Goal: Check status: Check status

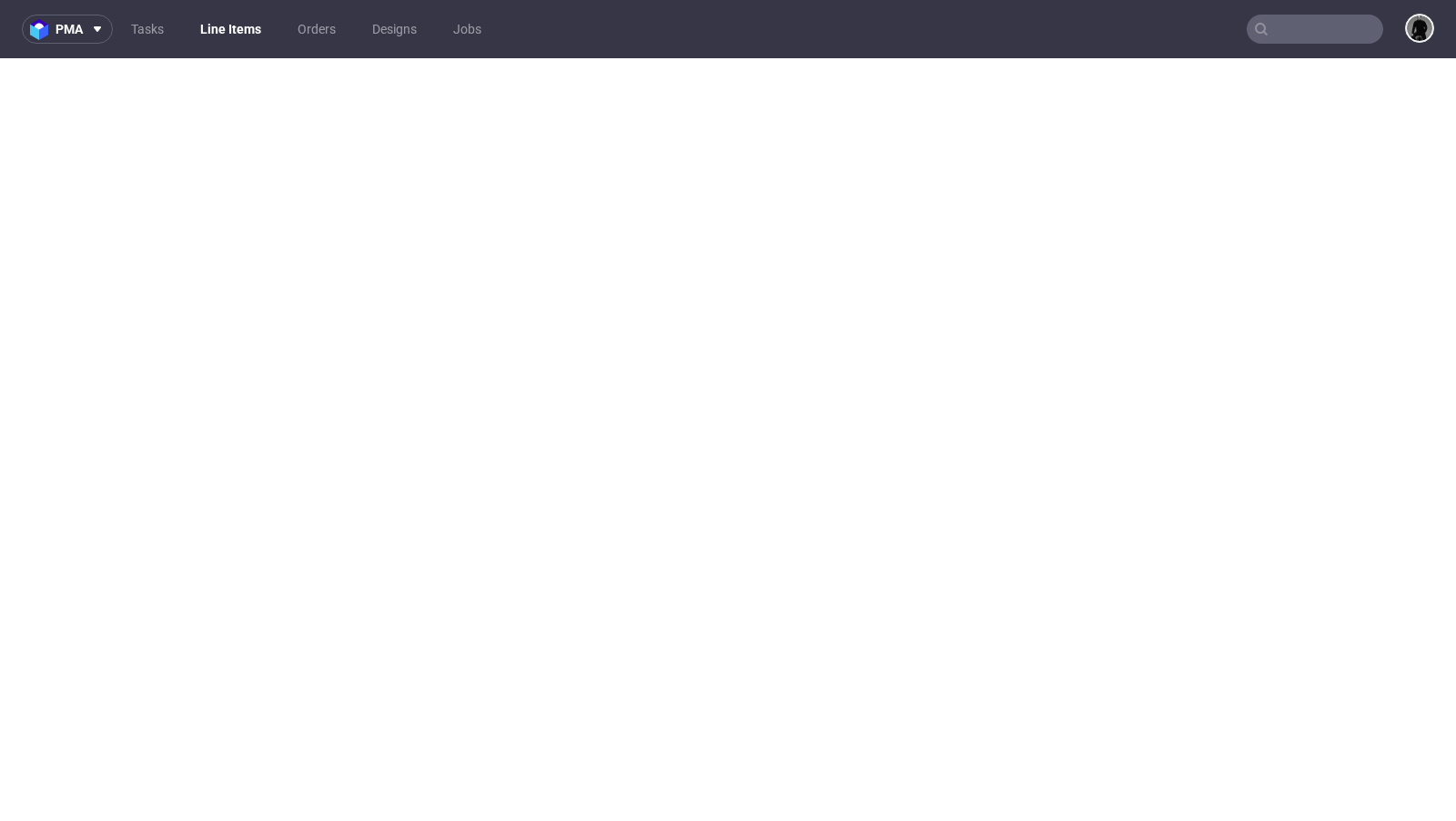
select select "in_progress"
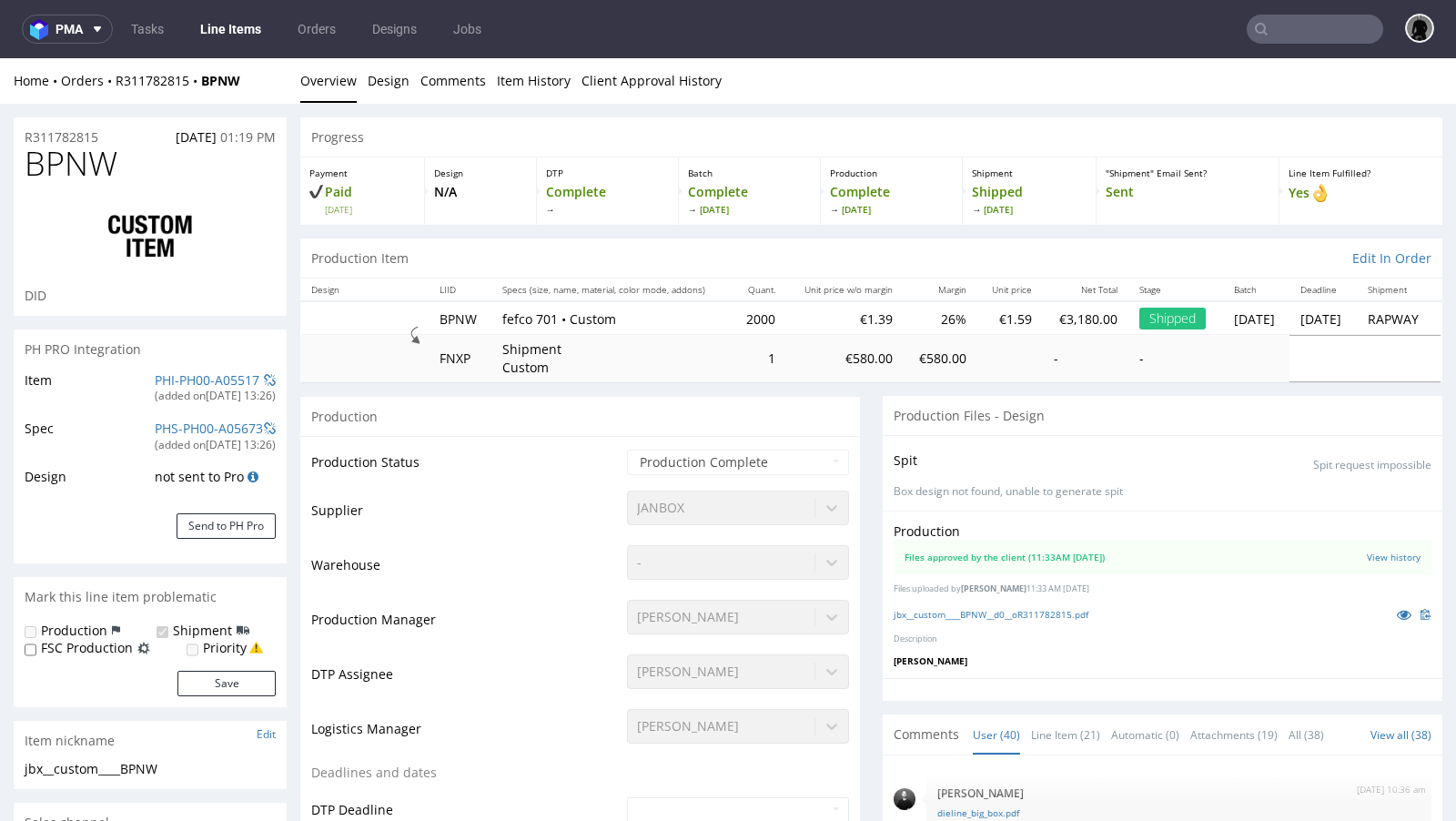
scroll to position [3306, 0]
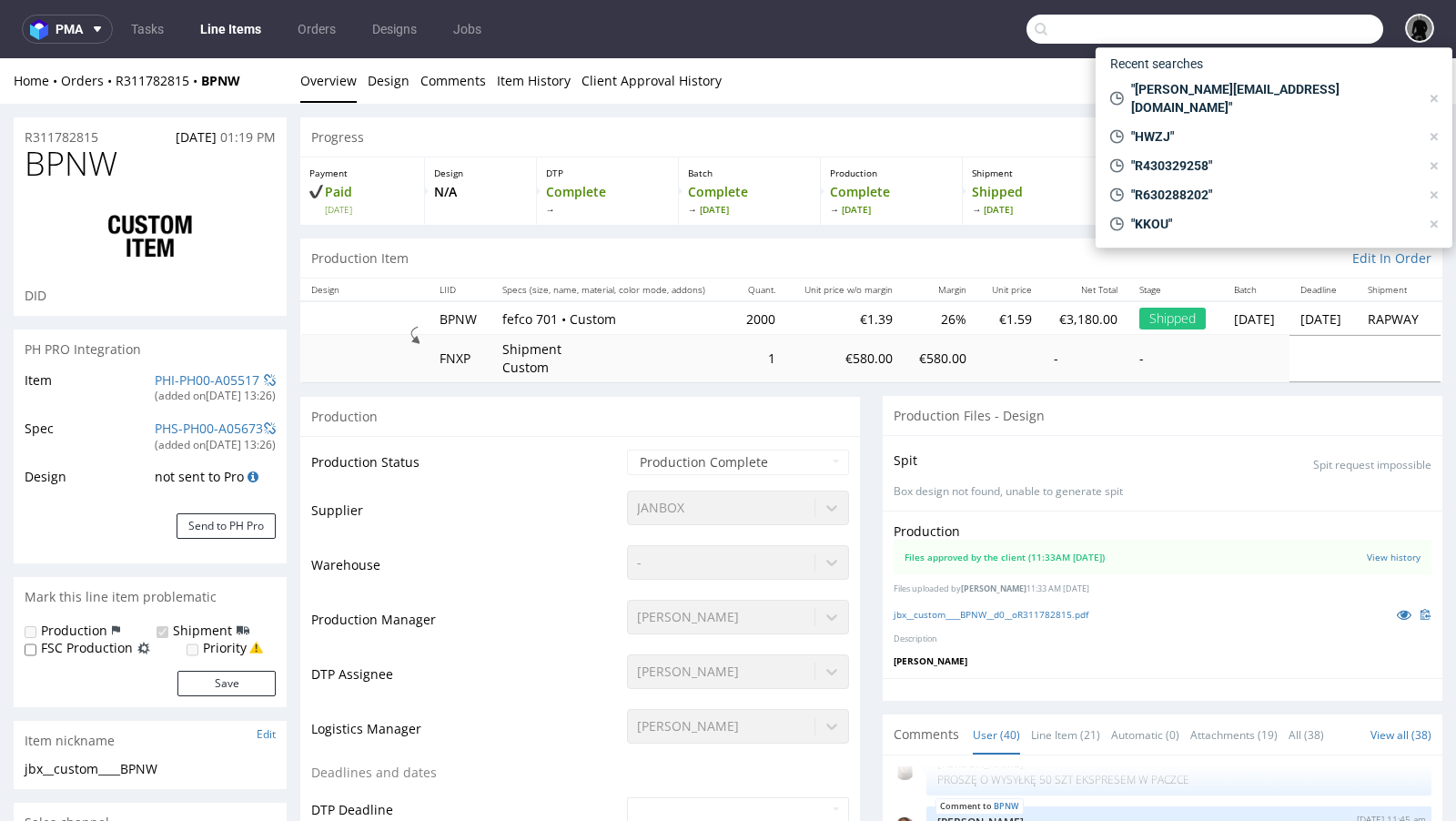
click at [1298, 22] on input "text" at bounding box center [1206, 29] width 357 height 29
paste input "CBGH"
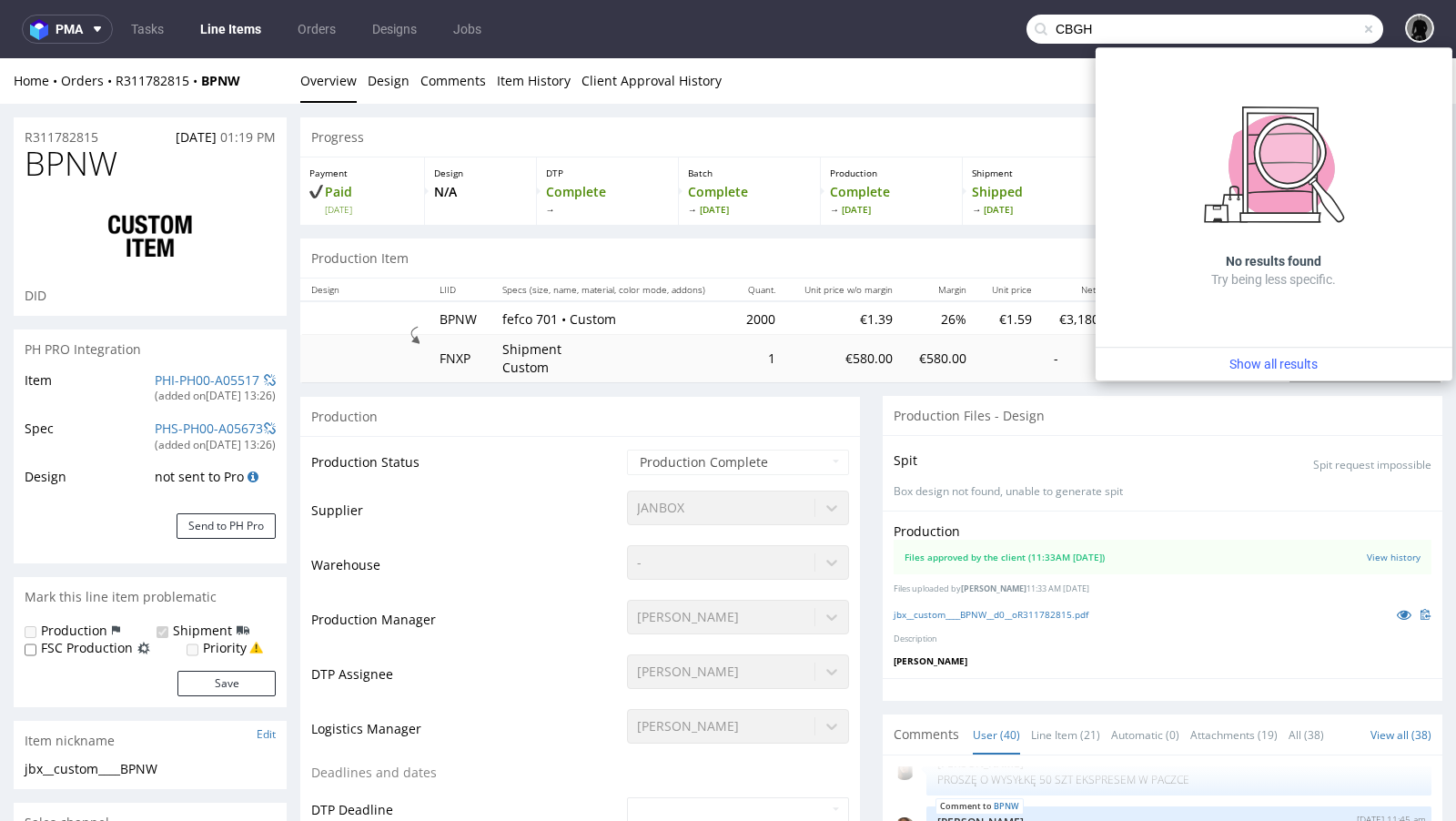
click at [1062, 32] on input "CBGH" at bounding box center [1206, 29] width 357 height 29
paste input "UKI"
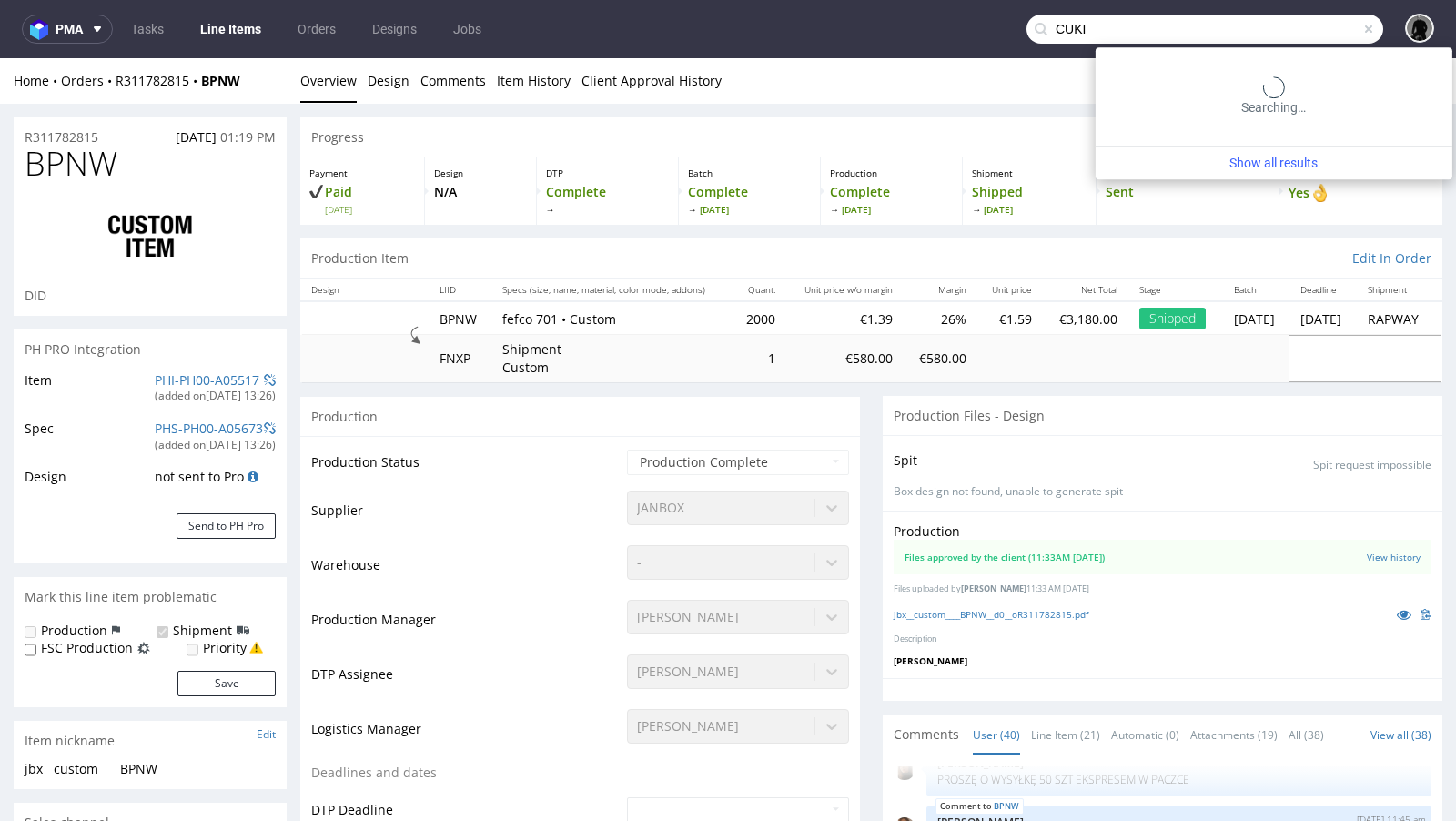
type input "CUKI"
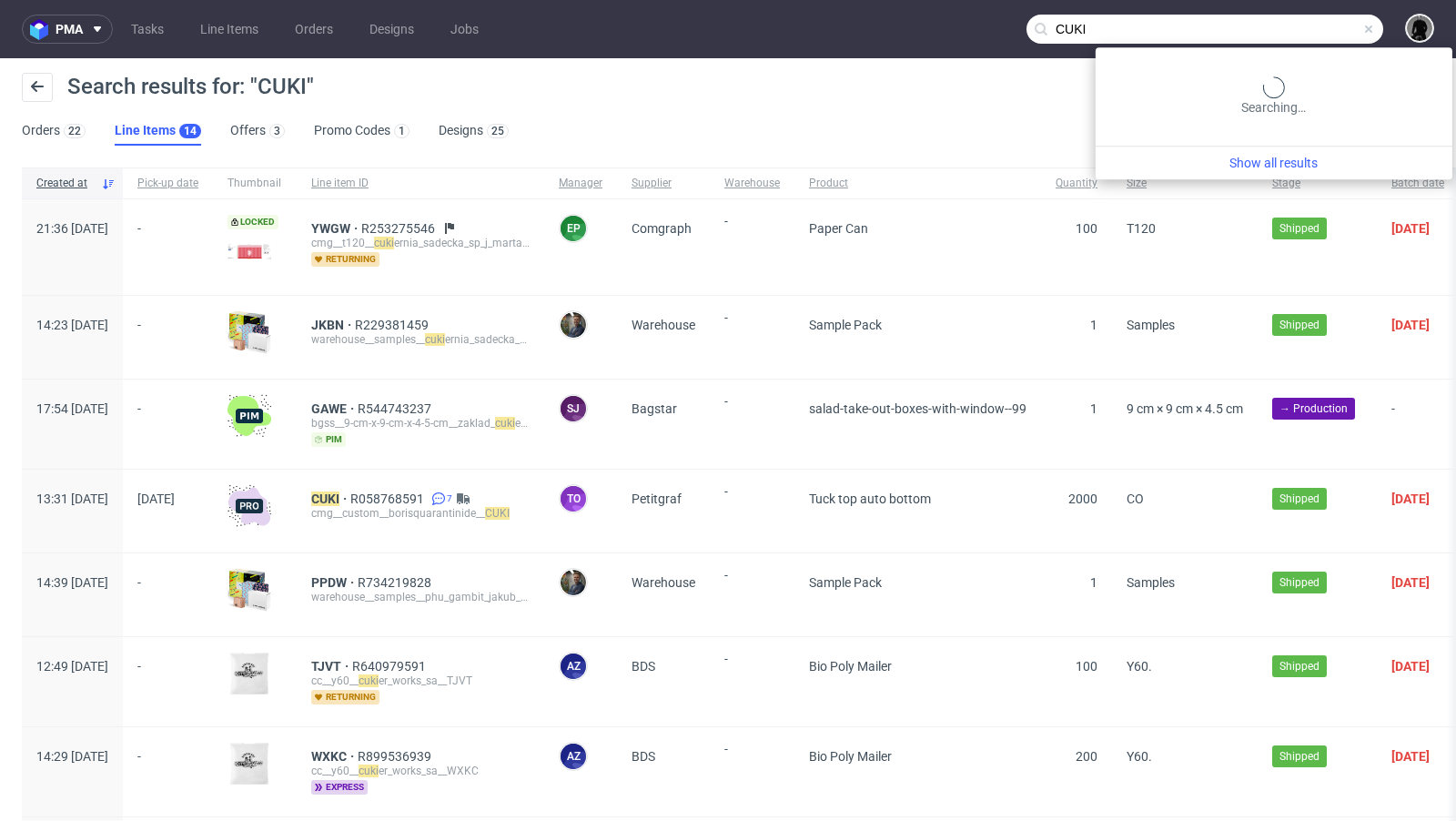
click at [1307, 30] on input "CUKI" at bounding box center [1206, 29] width 357 height 29
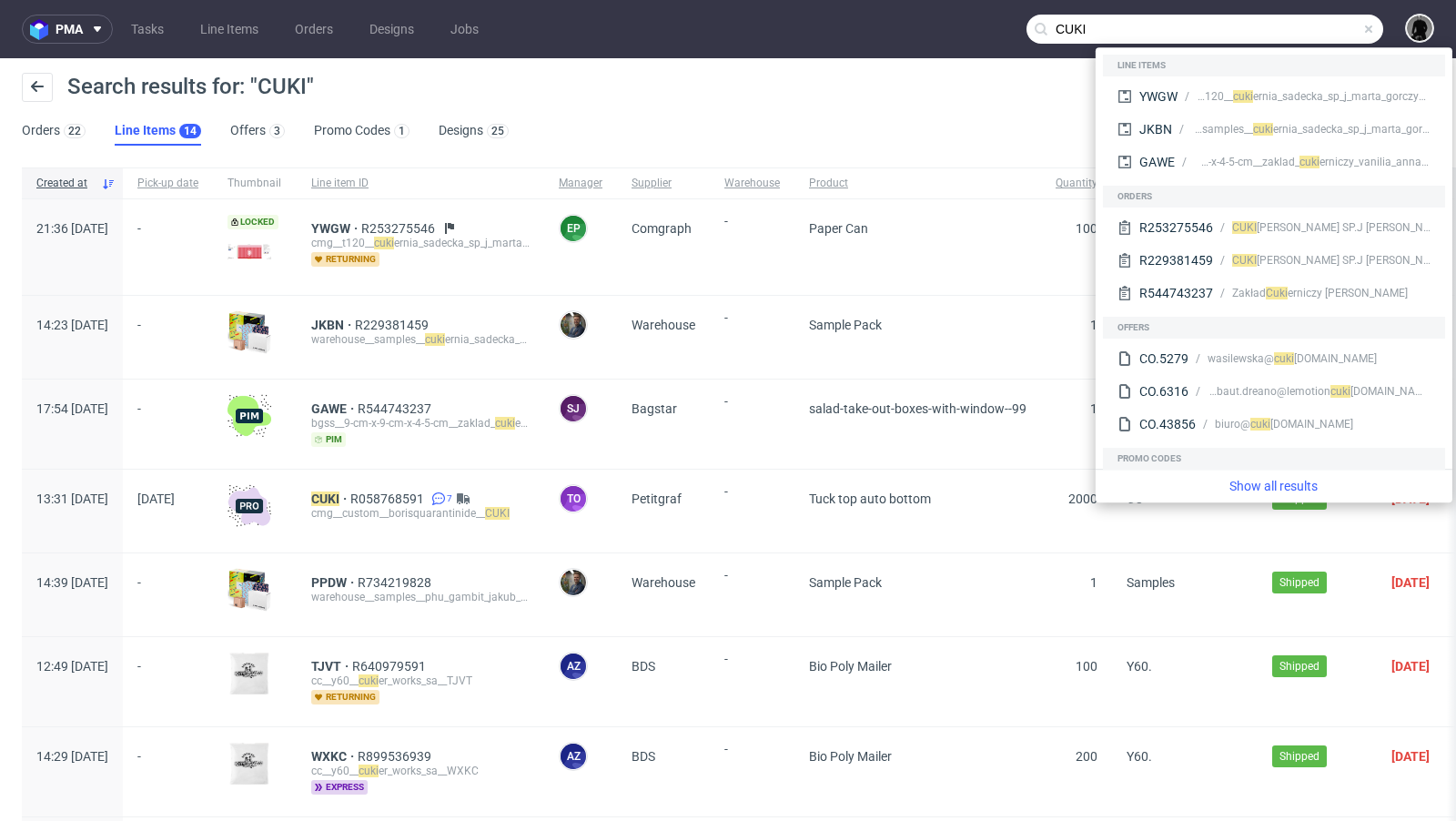
click at [794, 474] on div "-" at bounding box center [752, 511] width 85 height 83
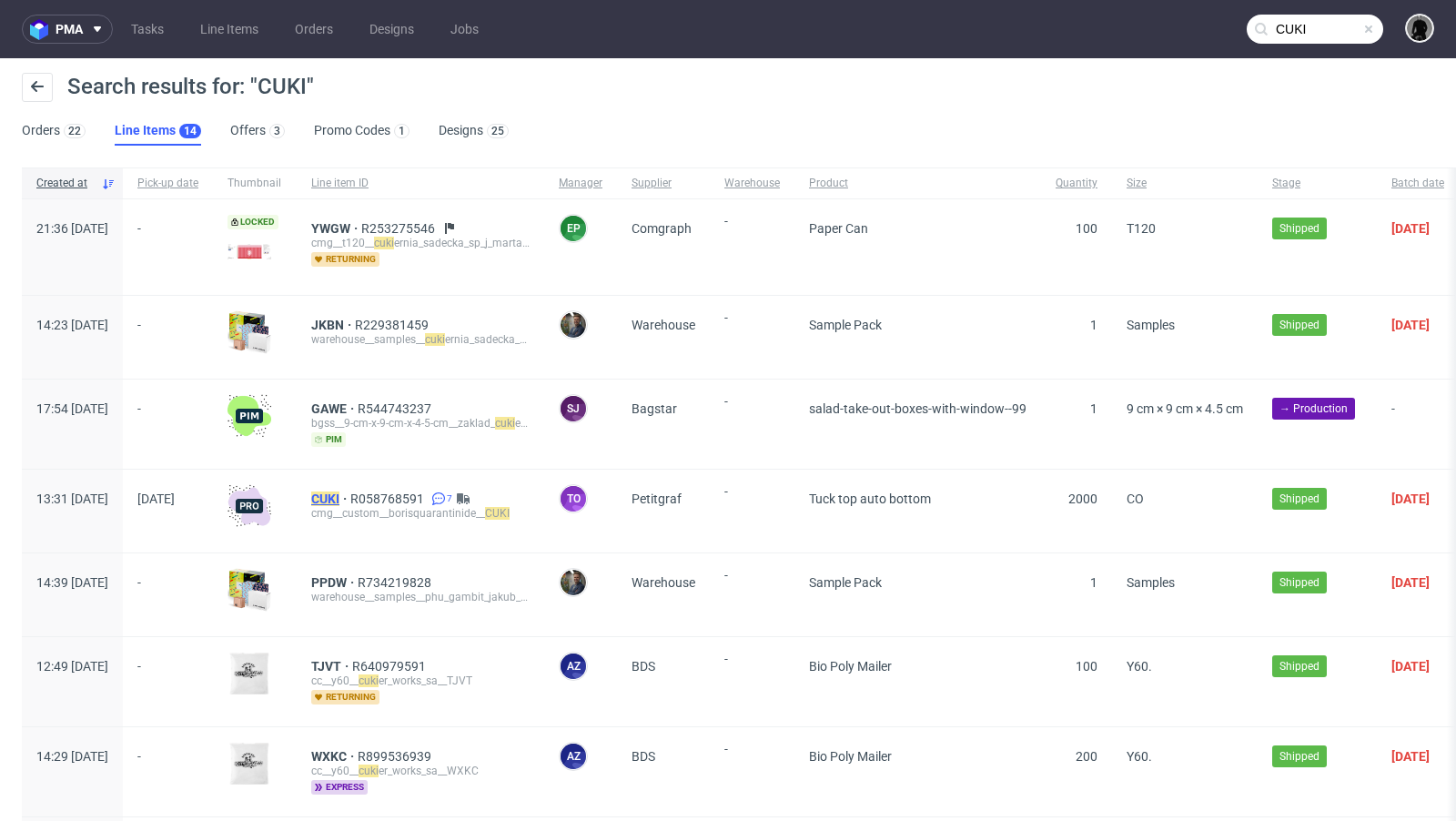
click at [339, 494] on mark "CUKI" at bounding box center [325, 499] width 28 height 15
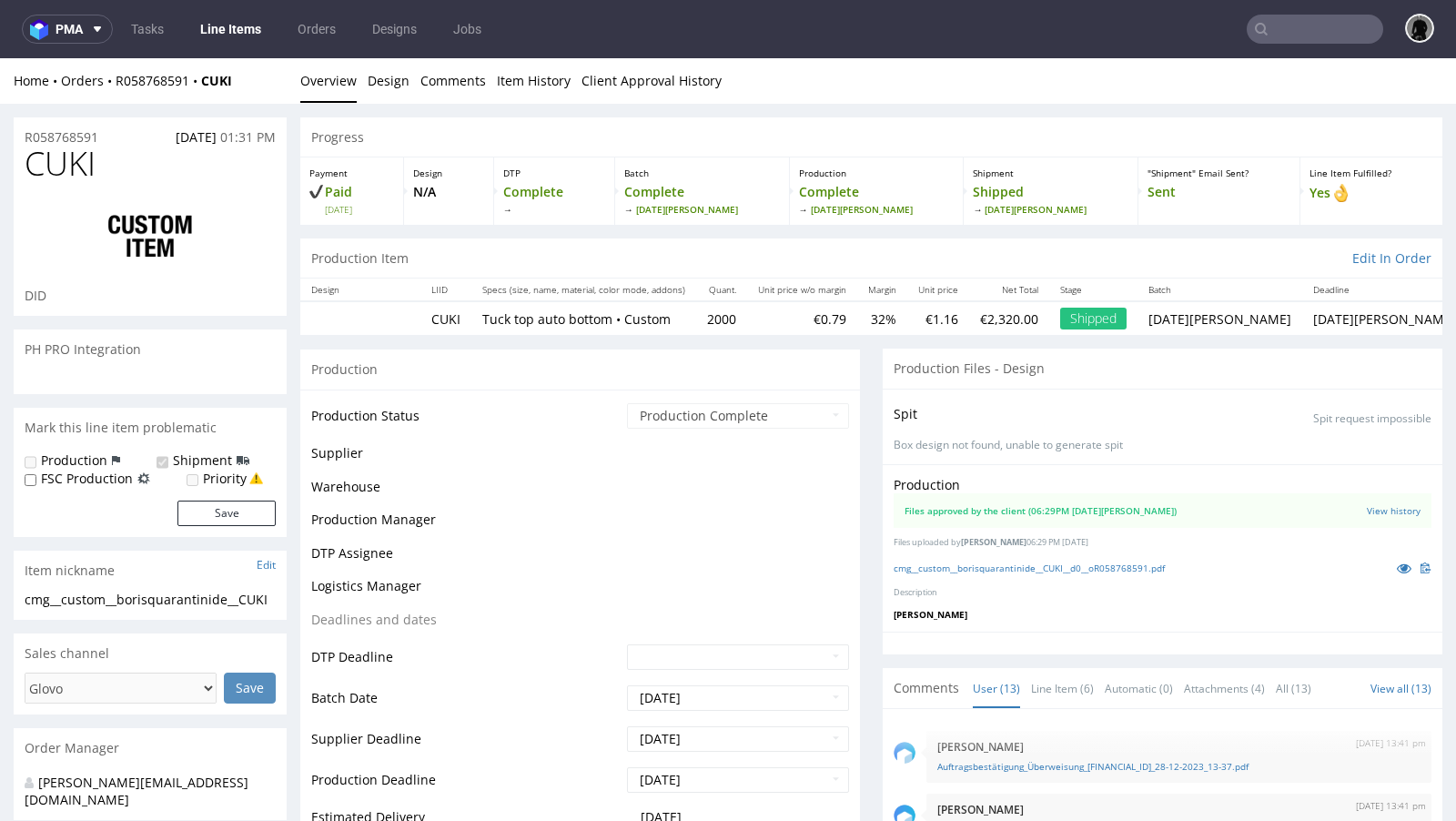
scroll to position [717, 0]
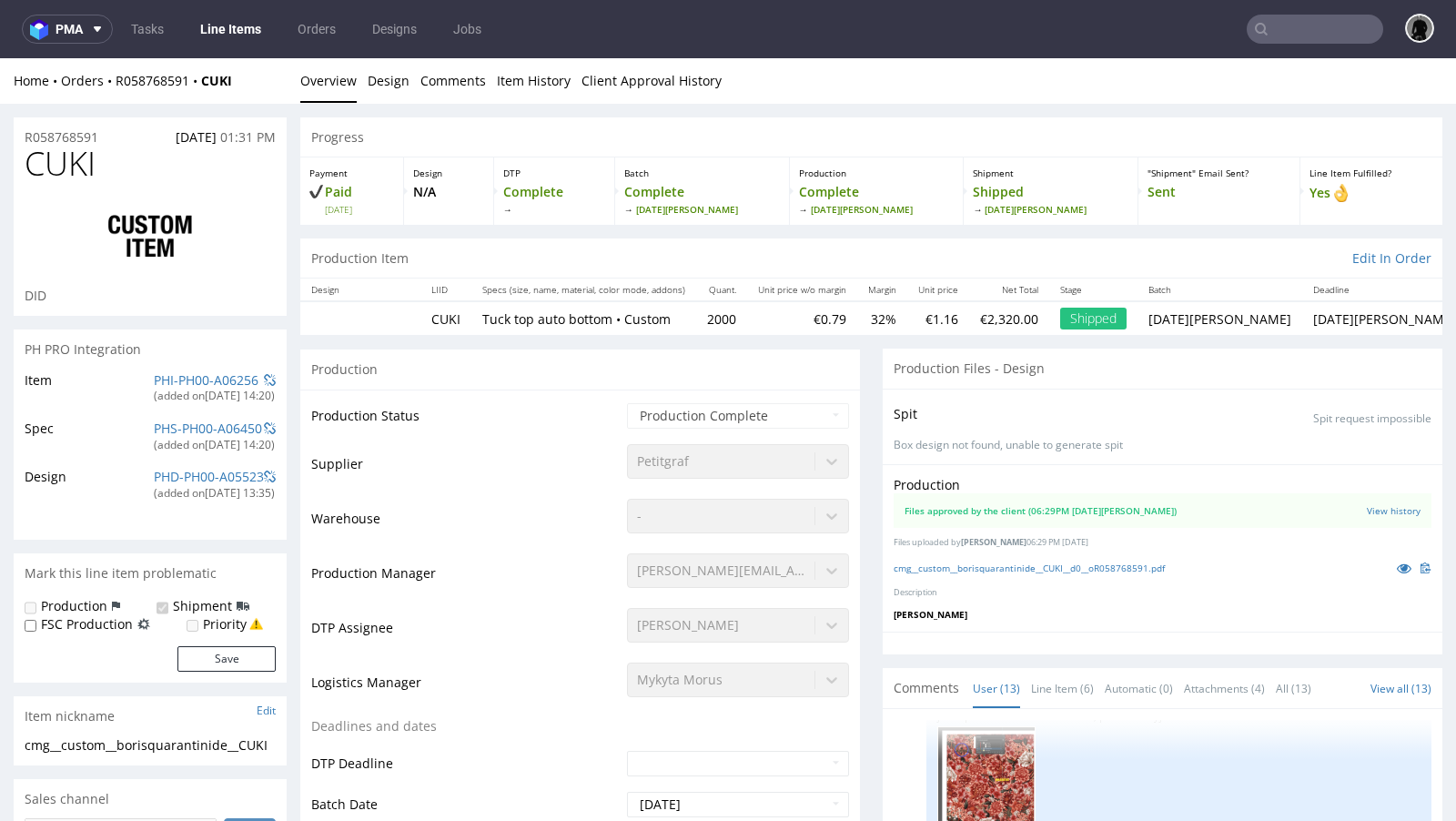
select select "in_progress"
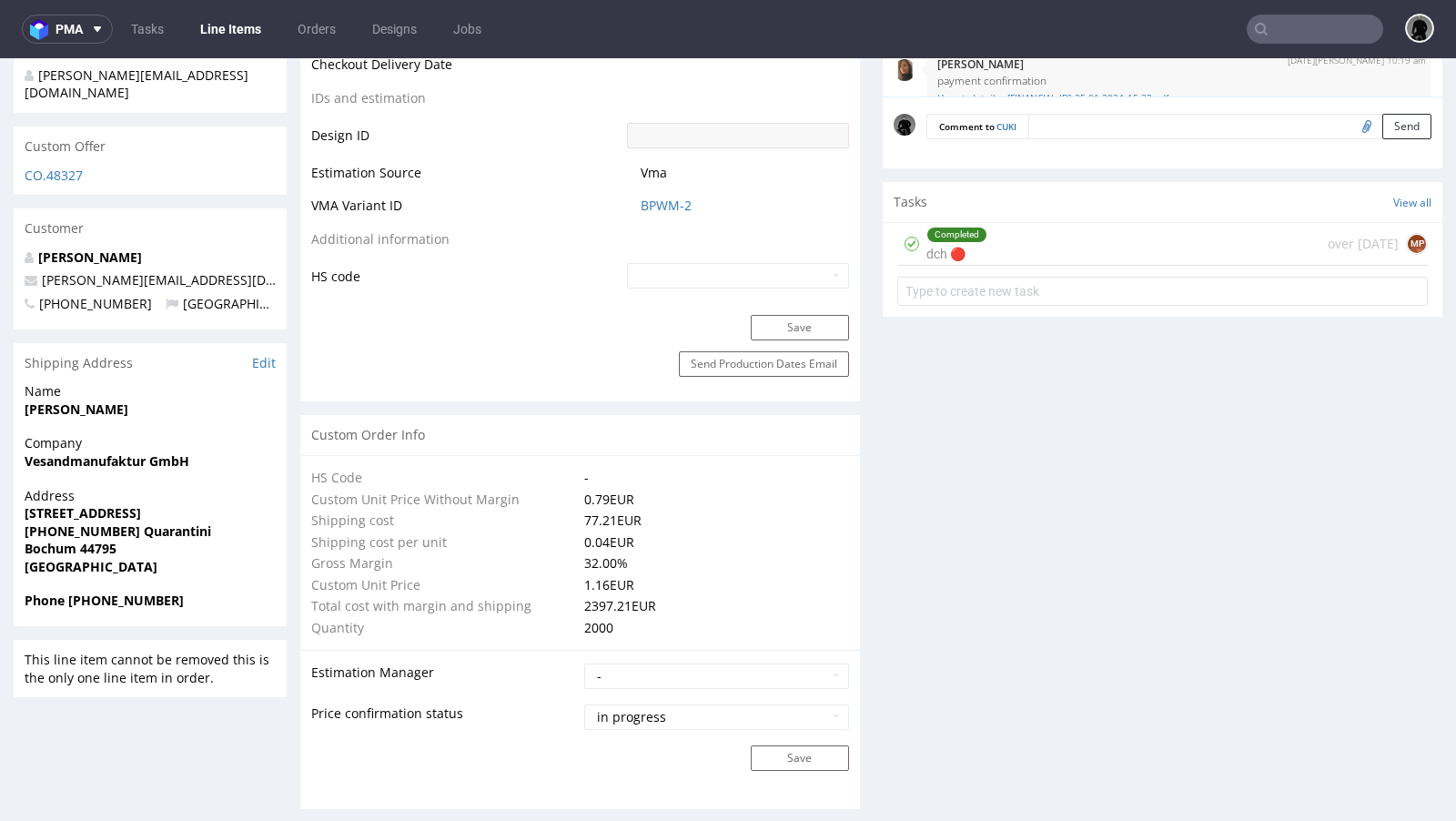
scroll to position [859, 0]
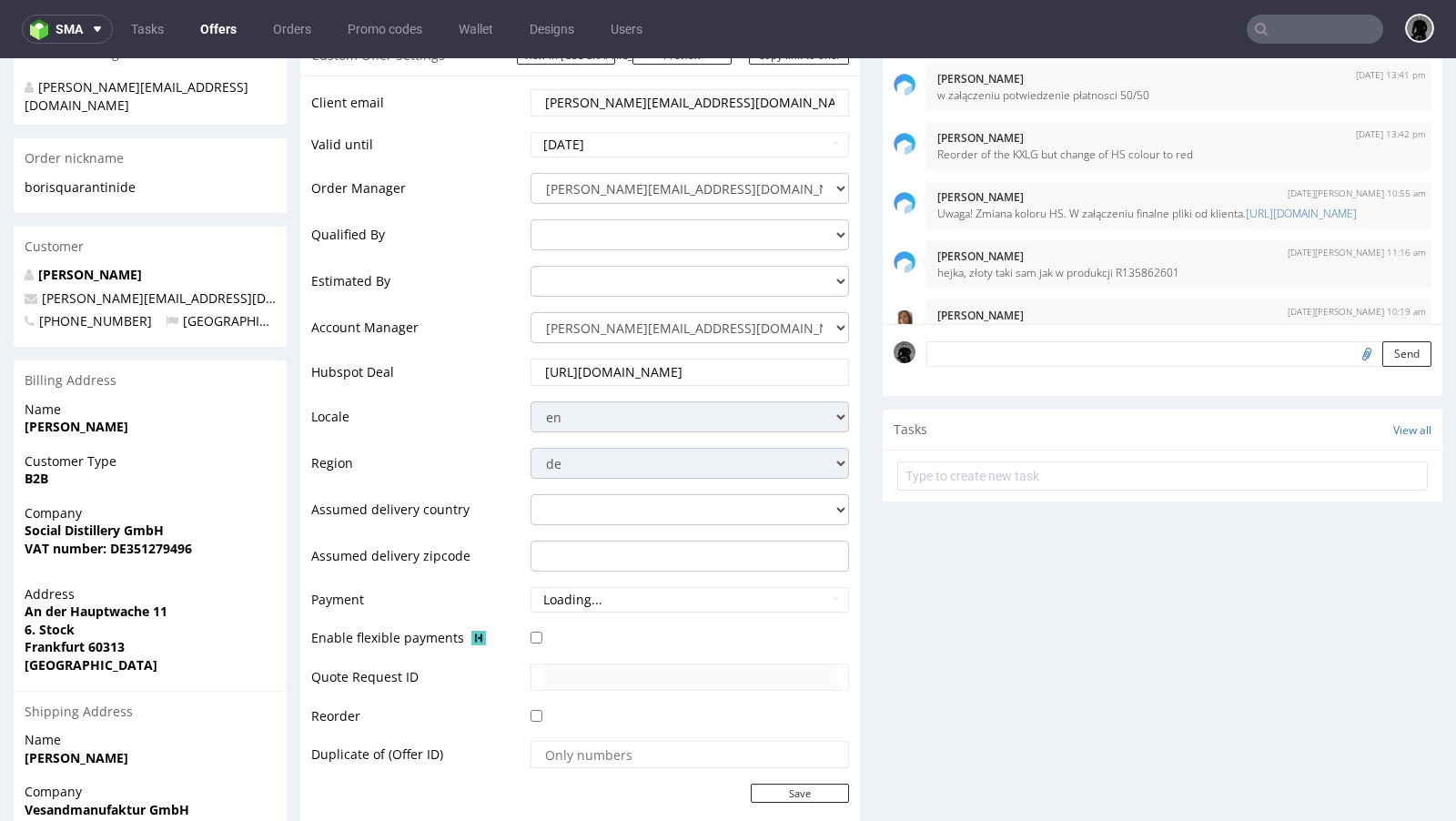
scroll to position [138, 0]
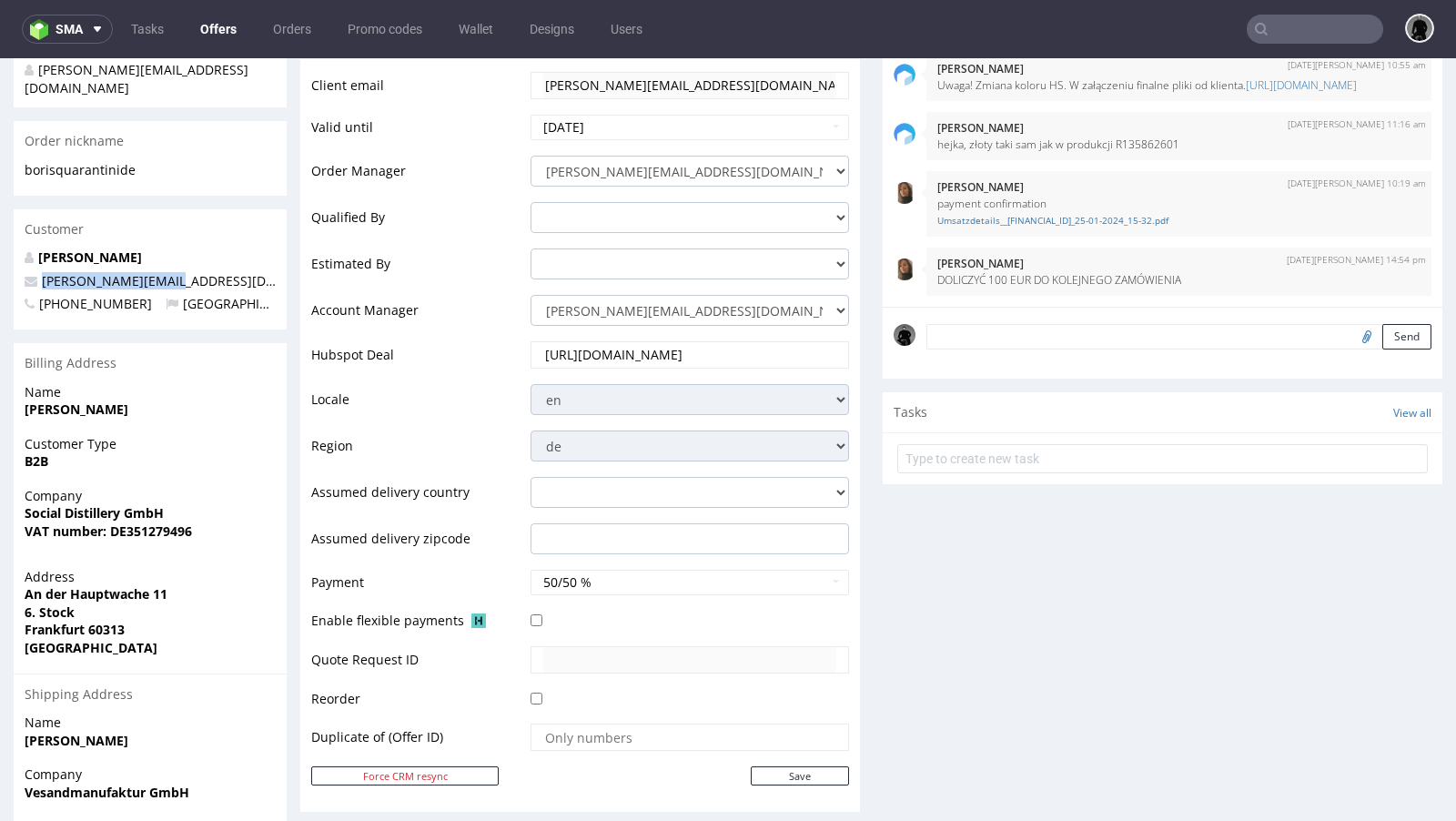
drag, startPoint x: 164, startPoint y: 249, endPoint x: 42, endPoint y: 247, distance: 122.0
click at [42, 272] on p "[PERSON_NAME][EMAIL_ADDRESS][DOMAIN_NAME]" at bounding box center [150, 281] width 251 height 18
copy span "[PERSON_NAME][EMAIL_ADDRESS][DOMAIN_NAME]"
click at [1282, 42] on input "text" at bounding box center [1315, 29] width 136 height 29
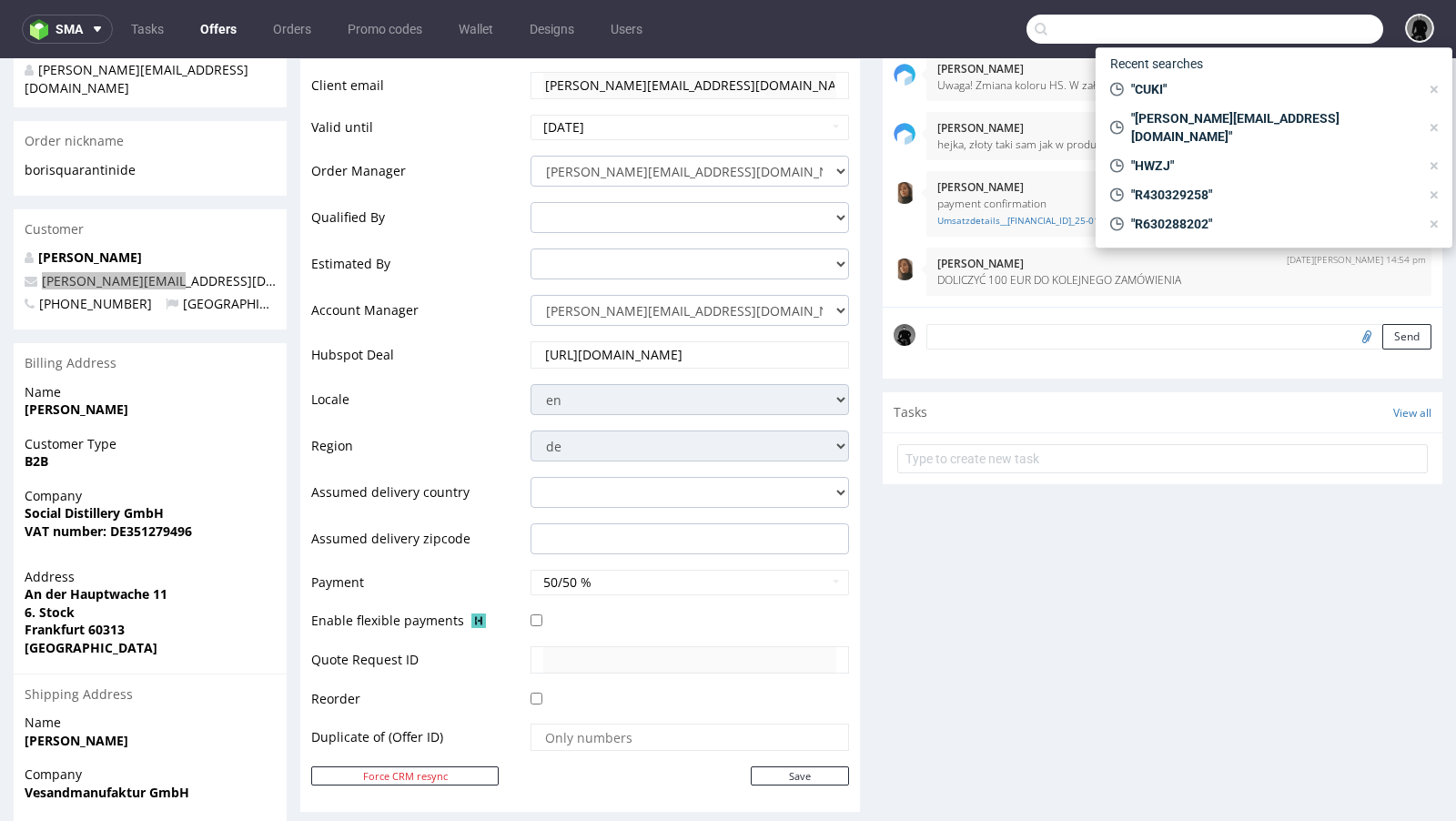
paste input "[PERSON_NAME][EMAIL_ADDRESS][DOMAIN_NAME]"
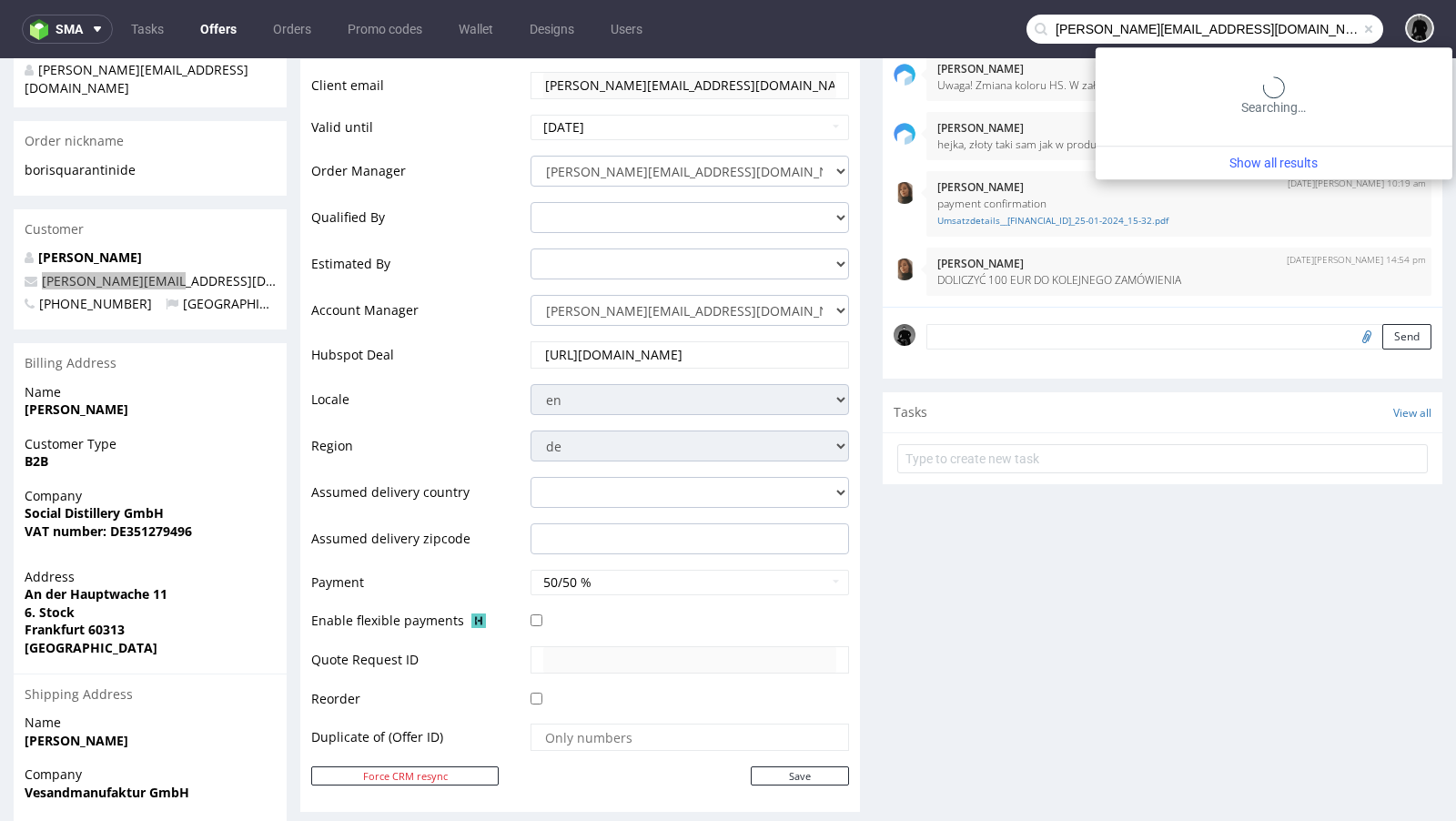
type input "[PERSON_NAME][EMAIL_ADDRESS][DOMAIN_NAME]"
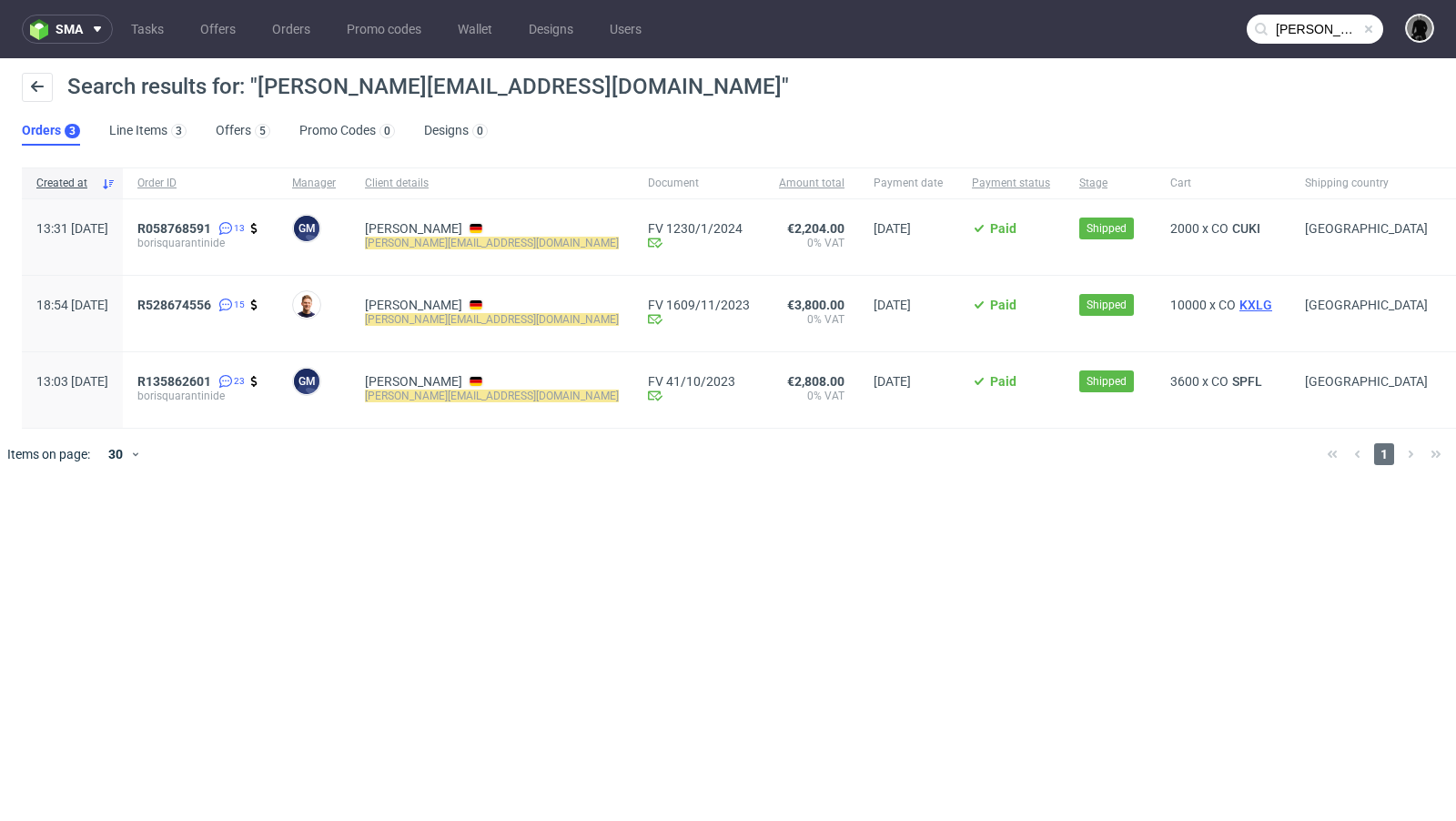
click at [1235, 306] on span "KXLG" at bounding box center [1255, 305] width 40 height 15
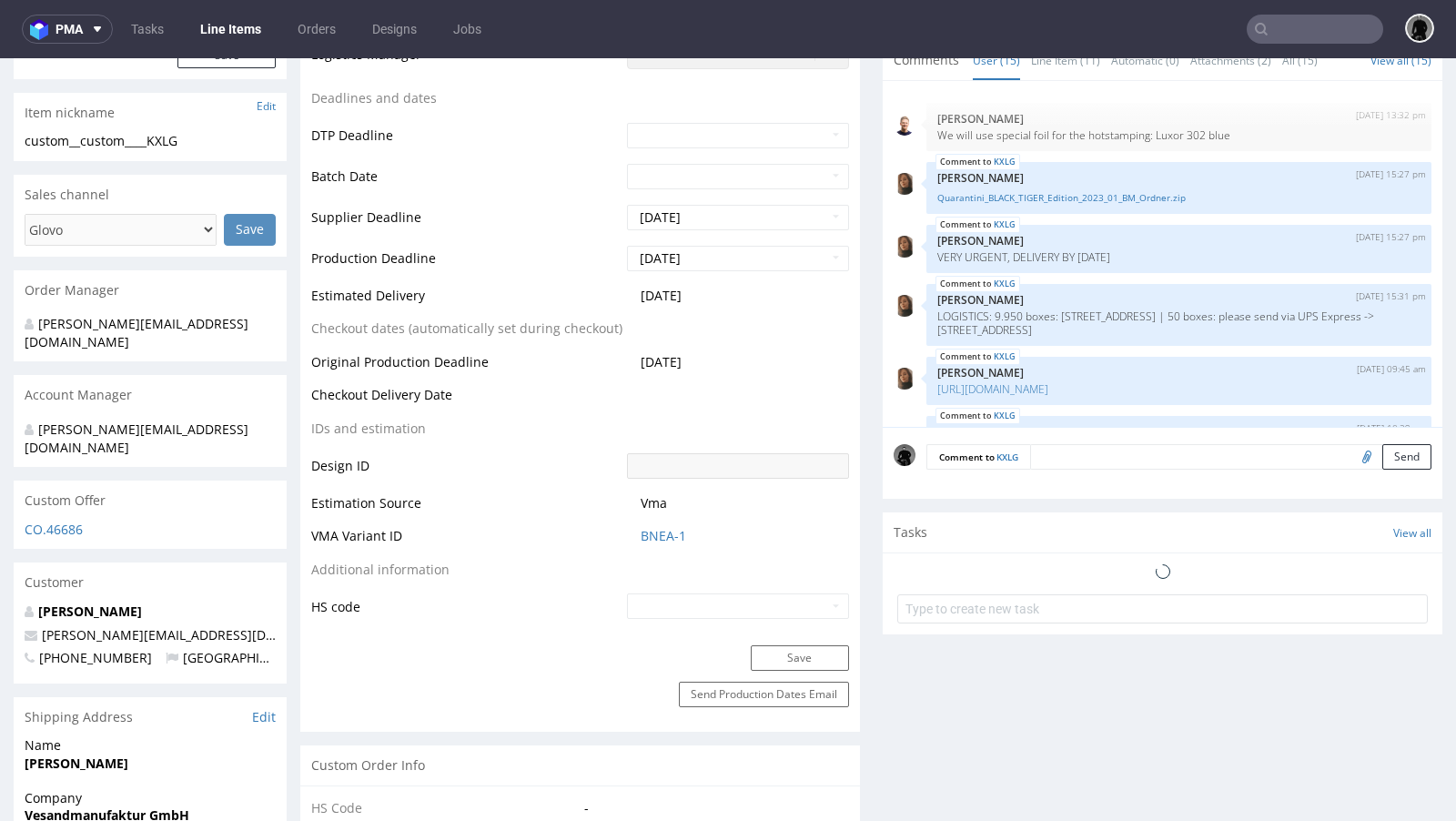
scroll to position [653, 0]
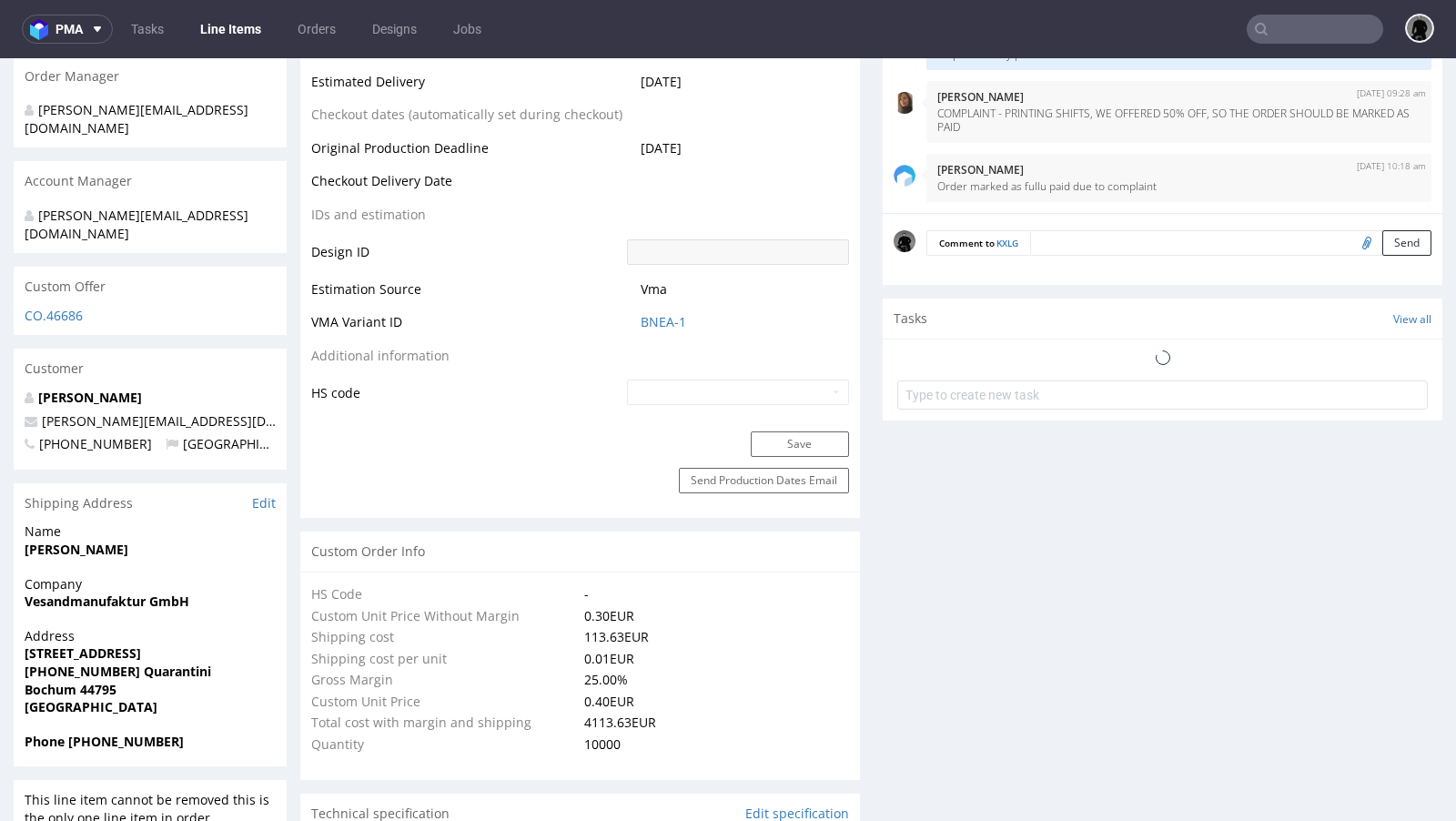
select select "in_progress"
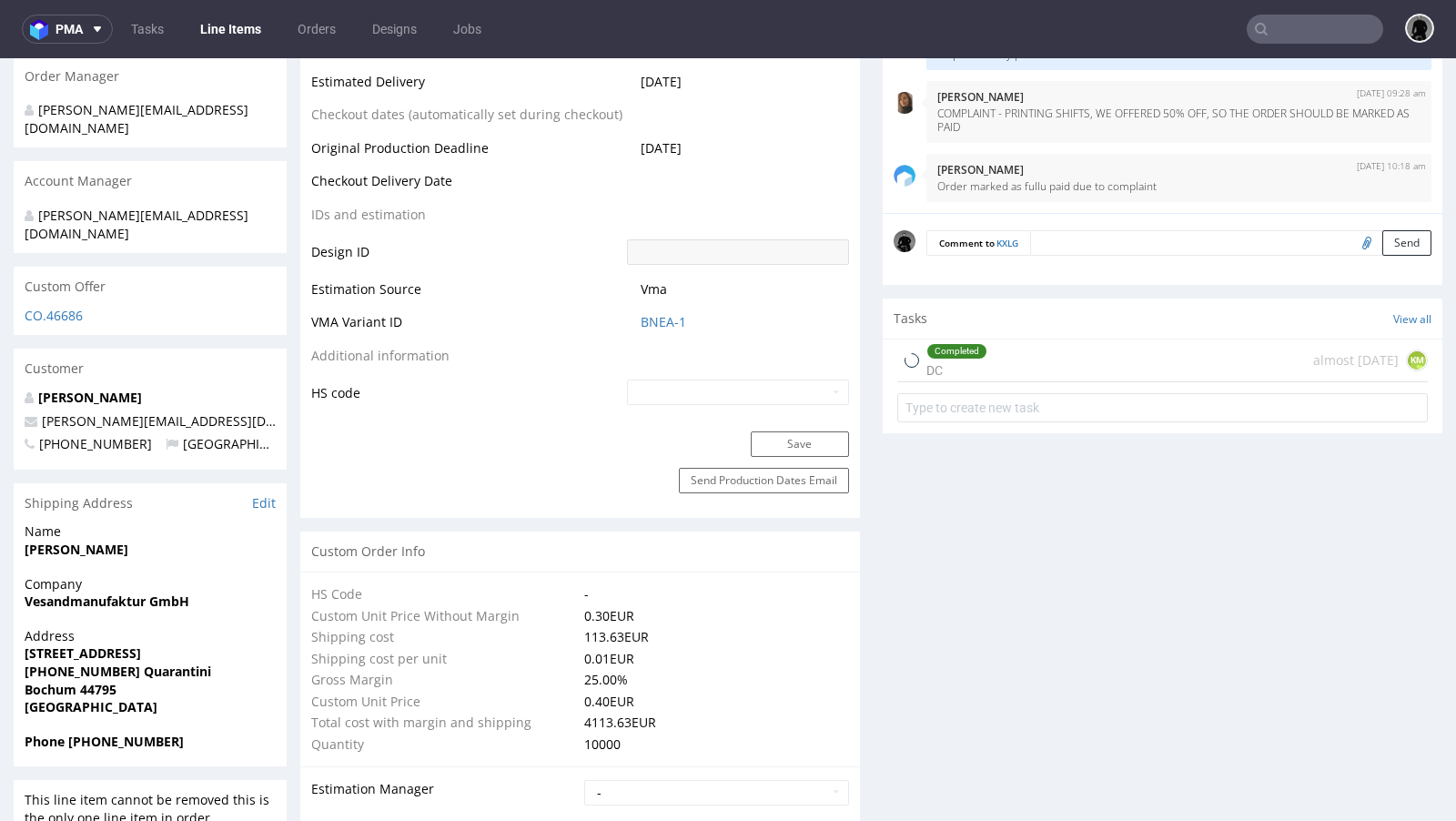
type input "10300"
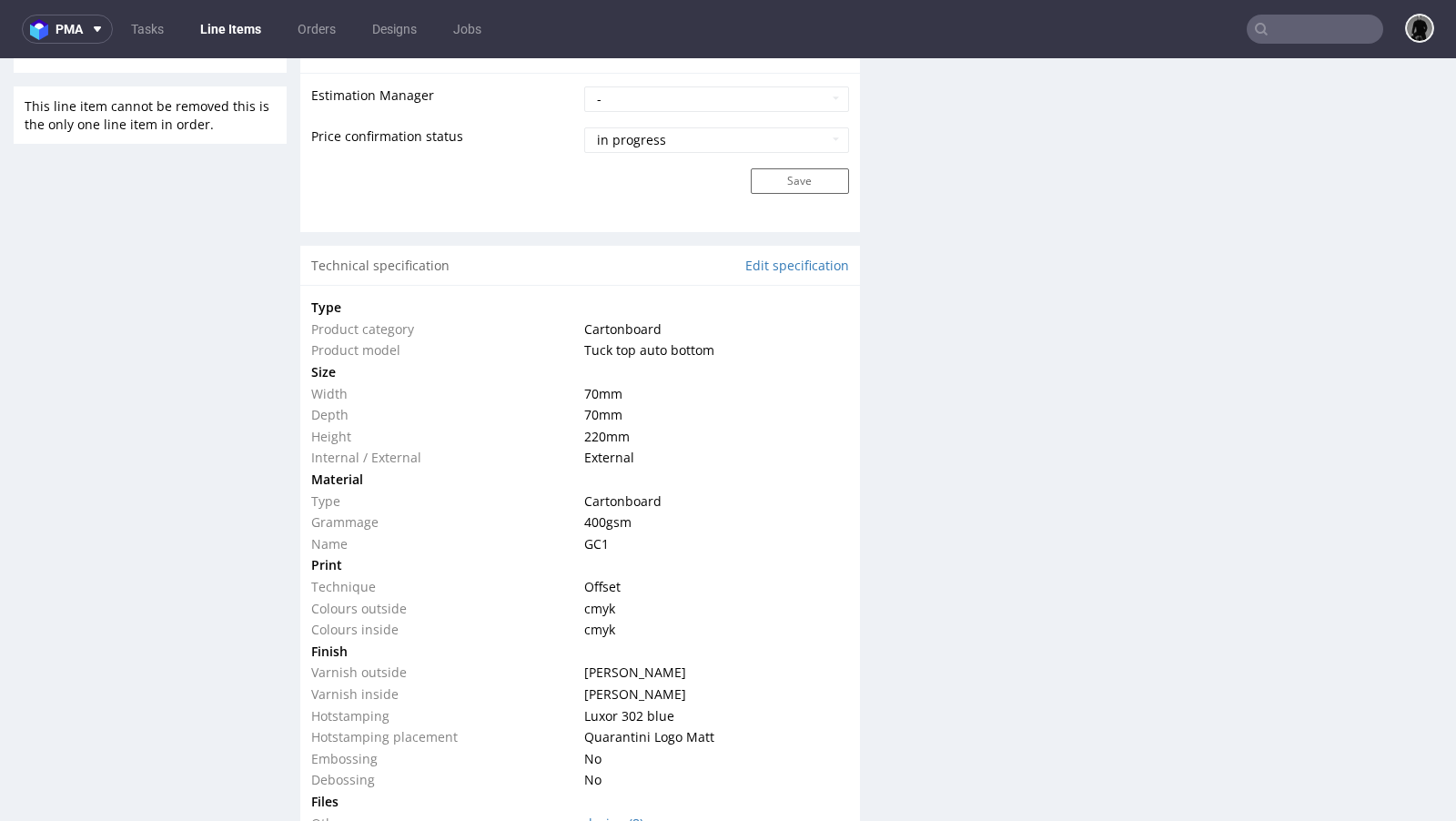
scroll to position [1567, 0]
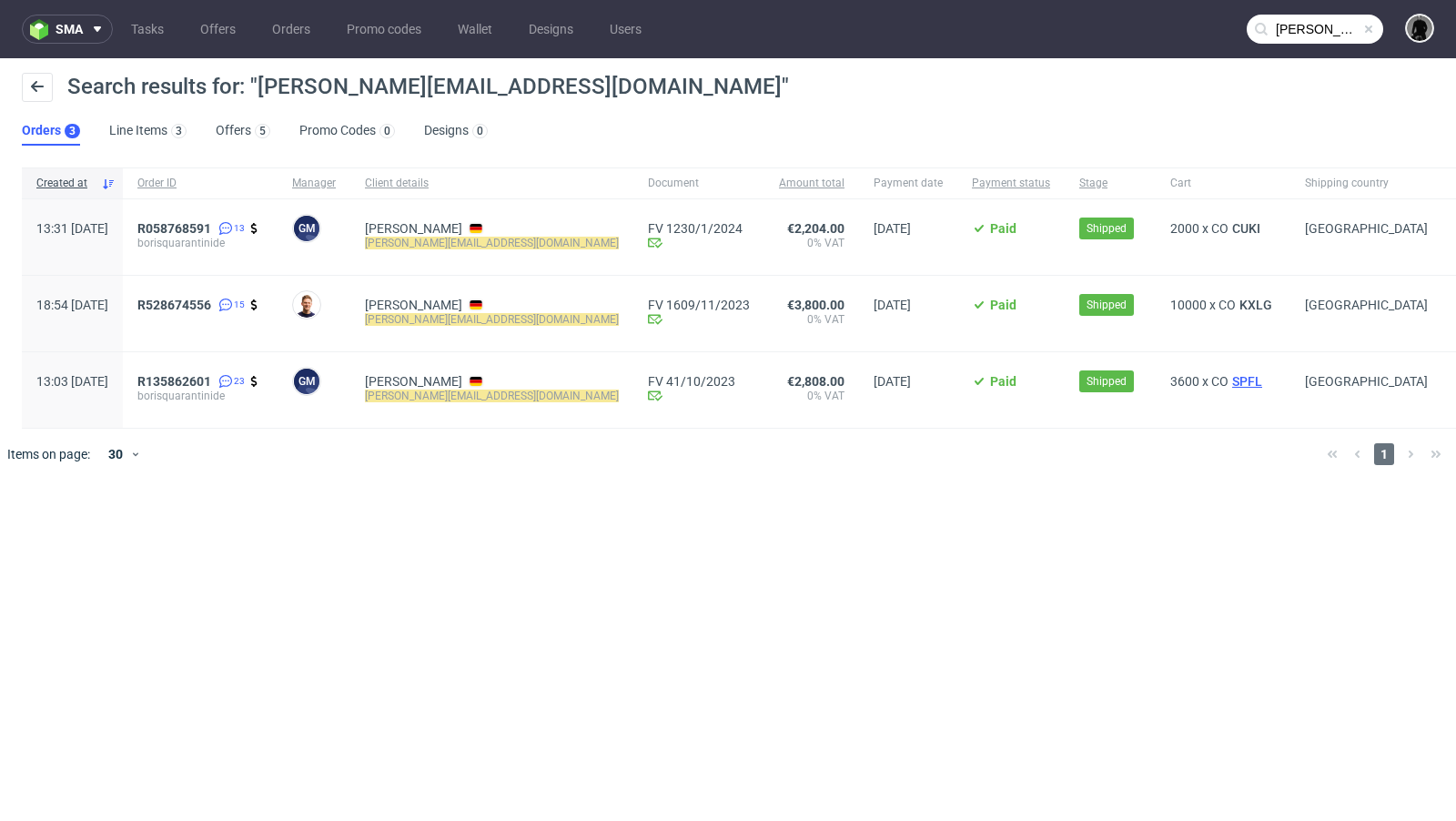
click at [1229, 379] on span "SPFL" at bounding box center [1248, 382] width 37 height 15
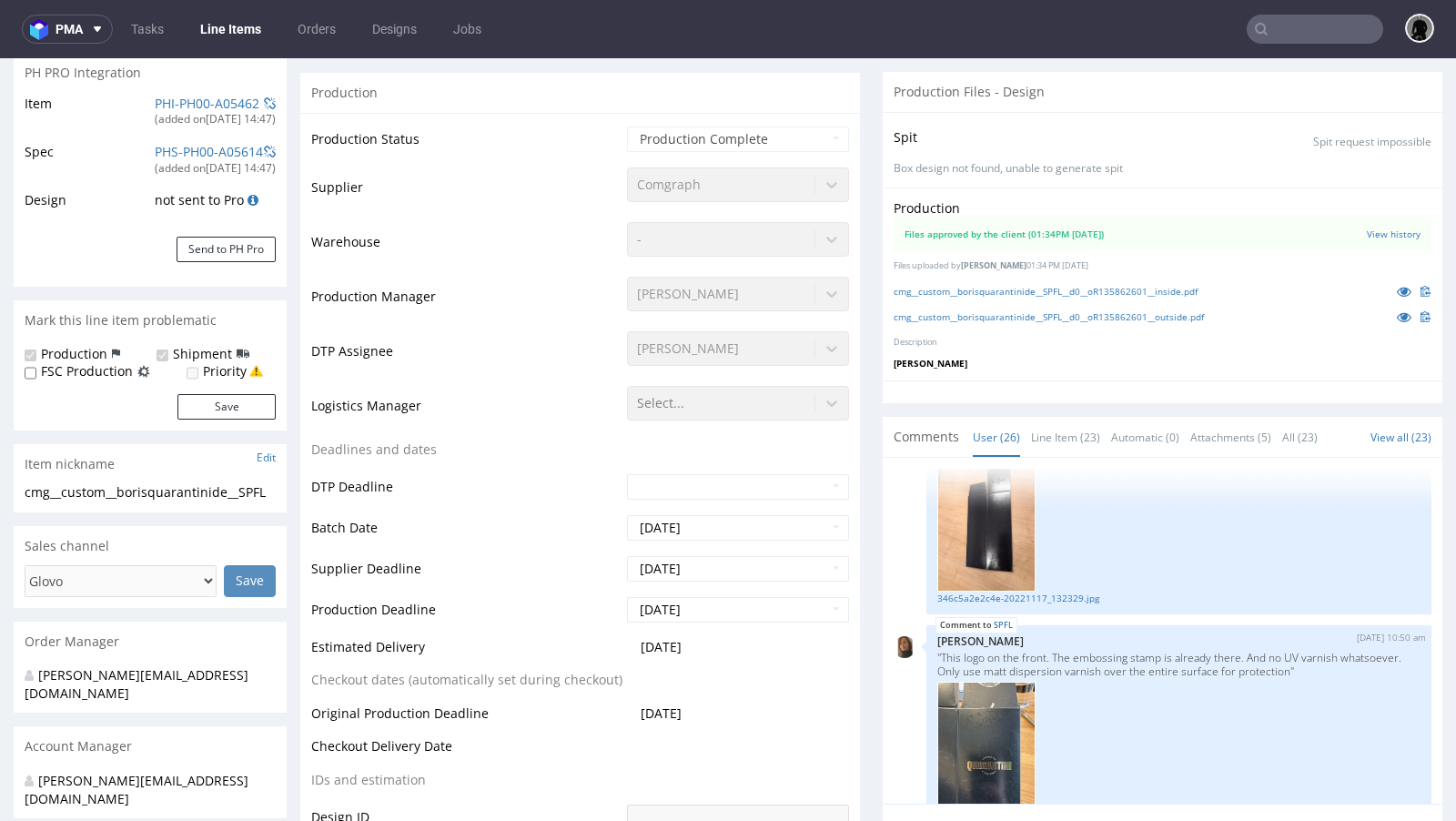
scroll to position [850, 0]
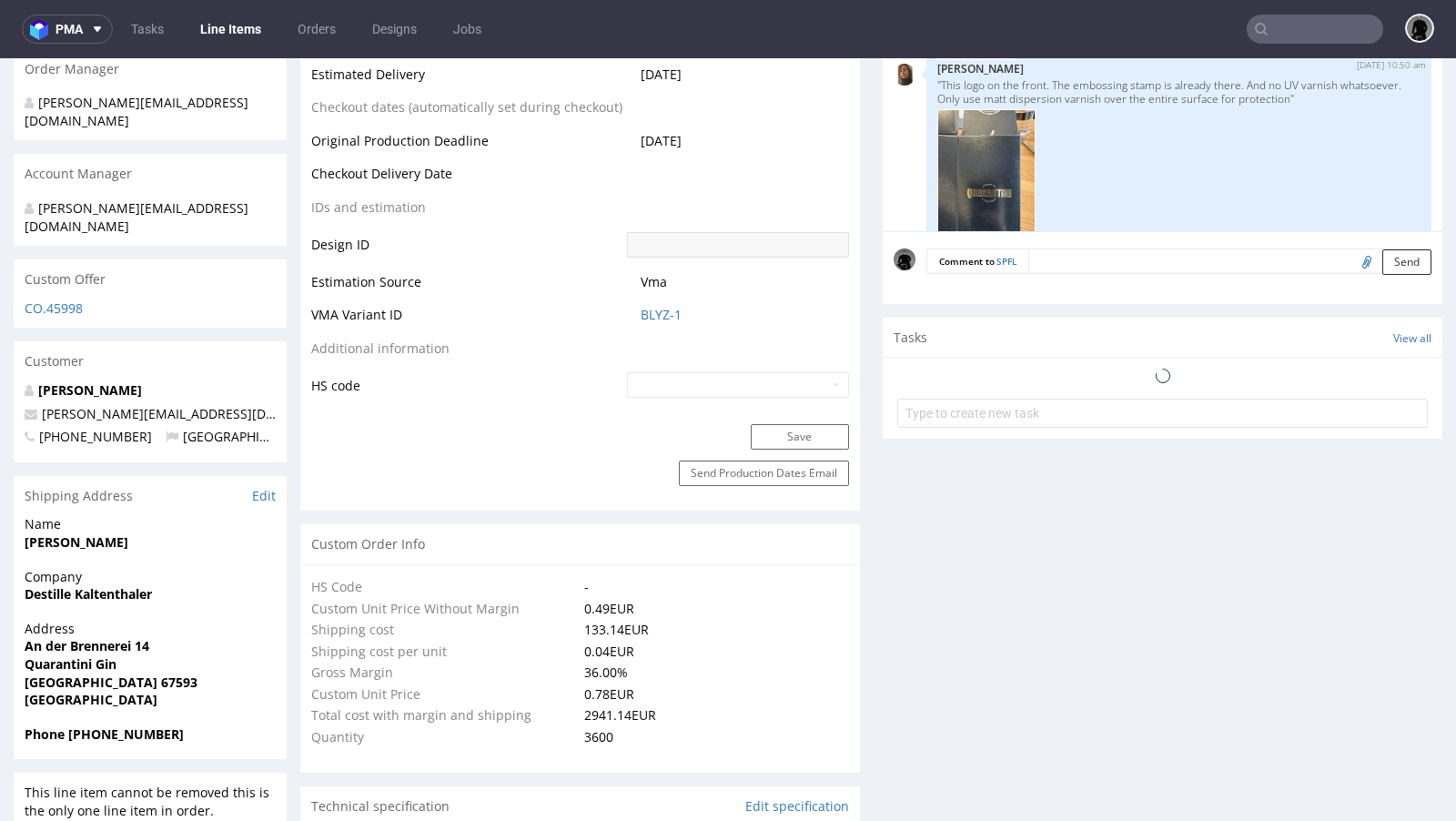
select select "in_progress"
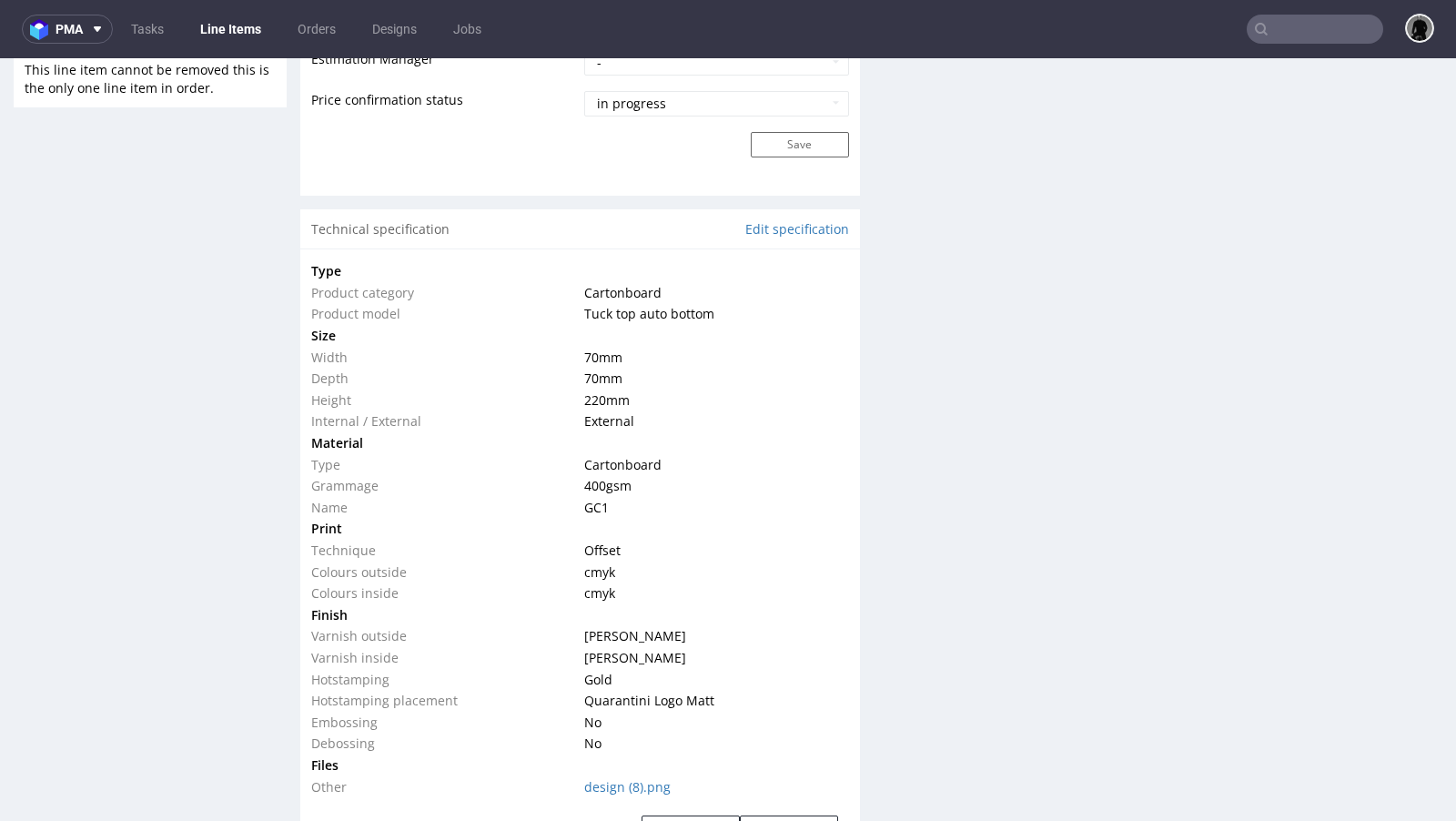
scroll to position [1576, 0]
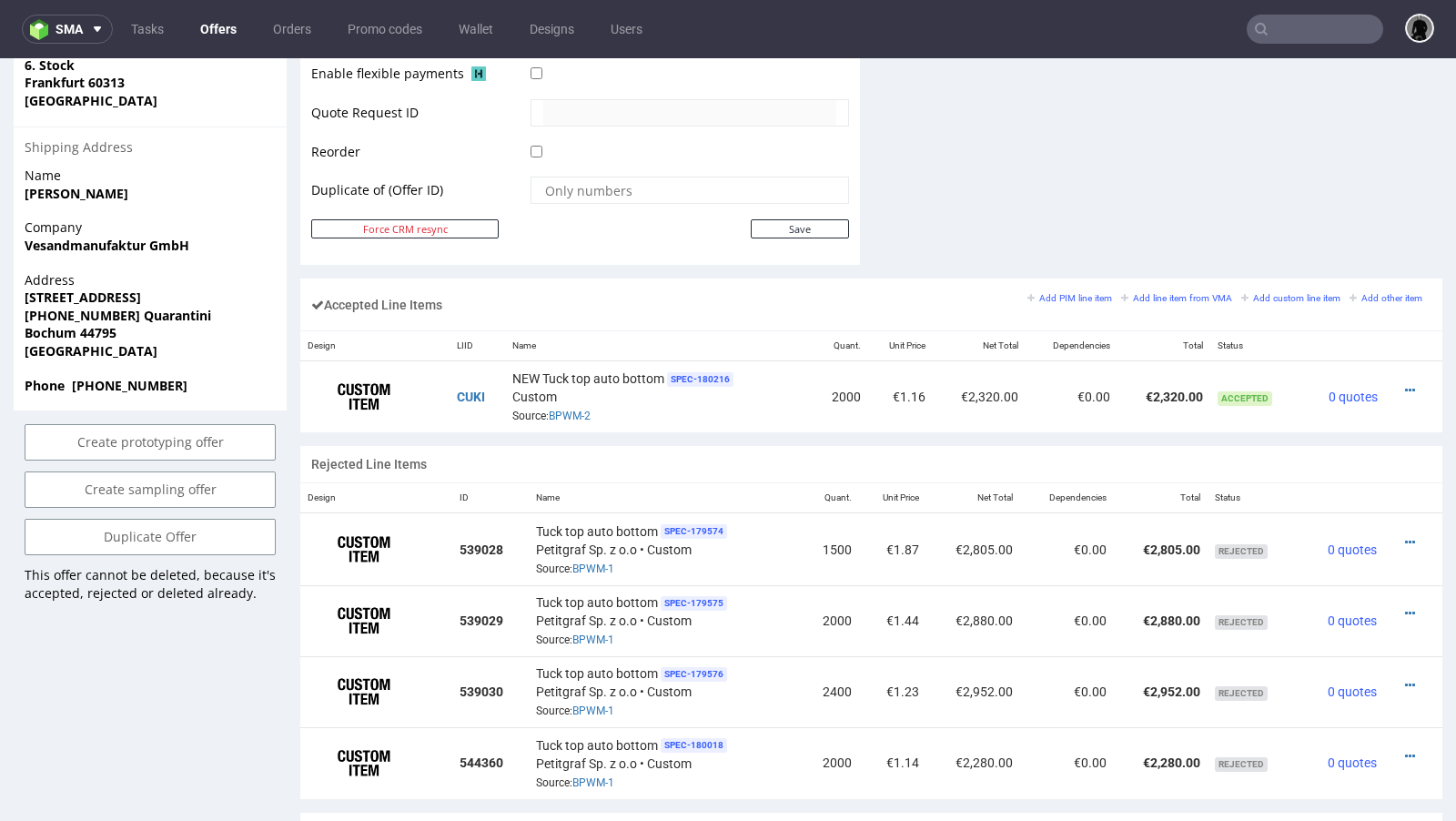
scroll to position [927, 0]
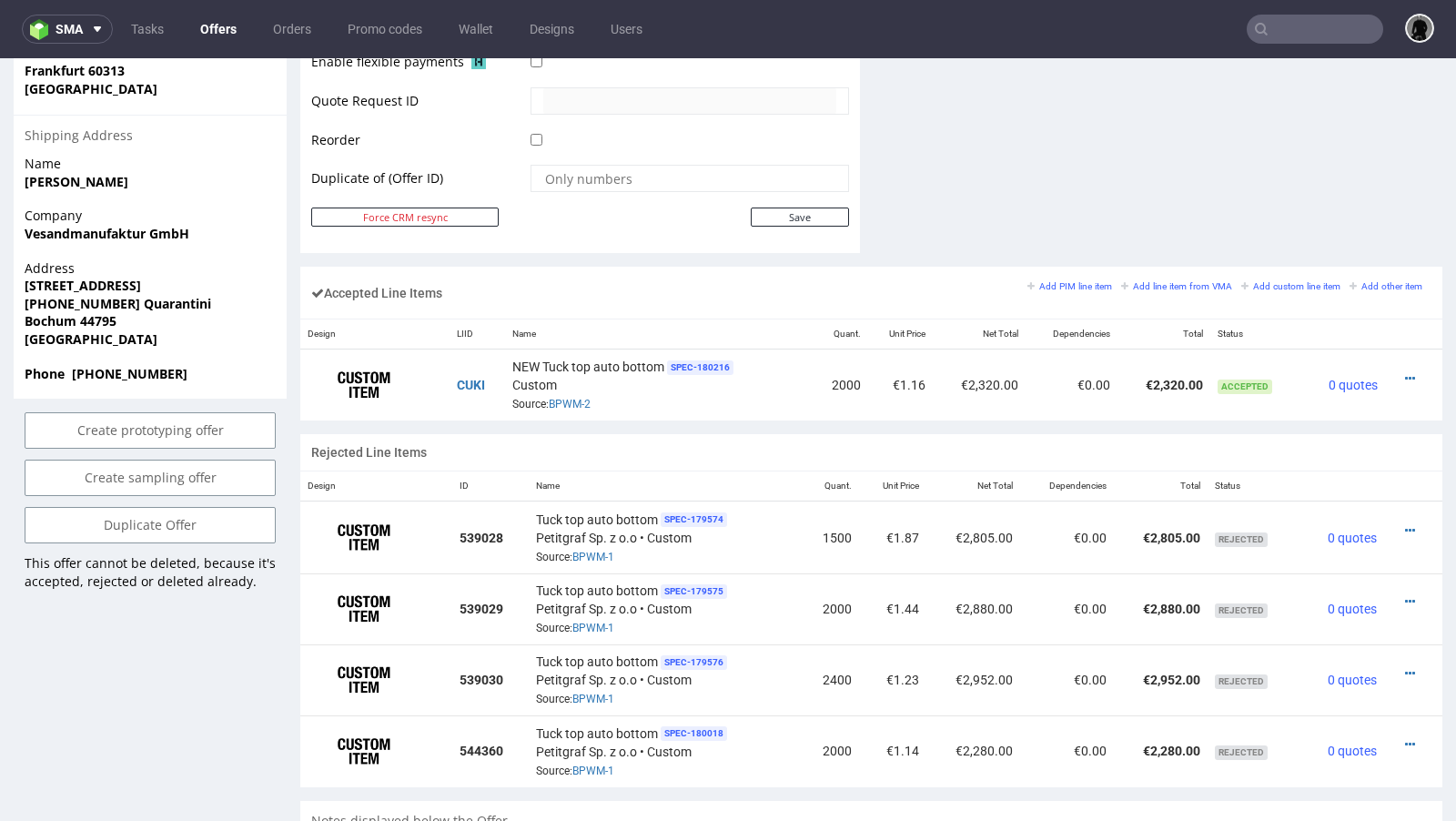
click at [221, 34] on link "Offers" at bounding box center [219, 29] width 58 height 29
